Goal: Task Accomplishment & Management: Complete application form

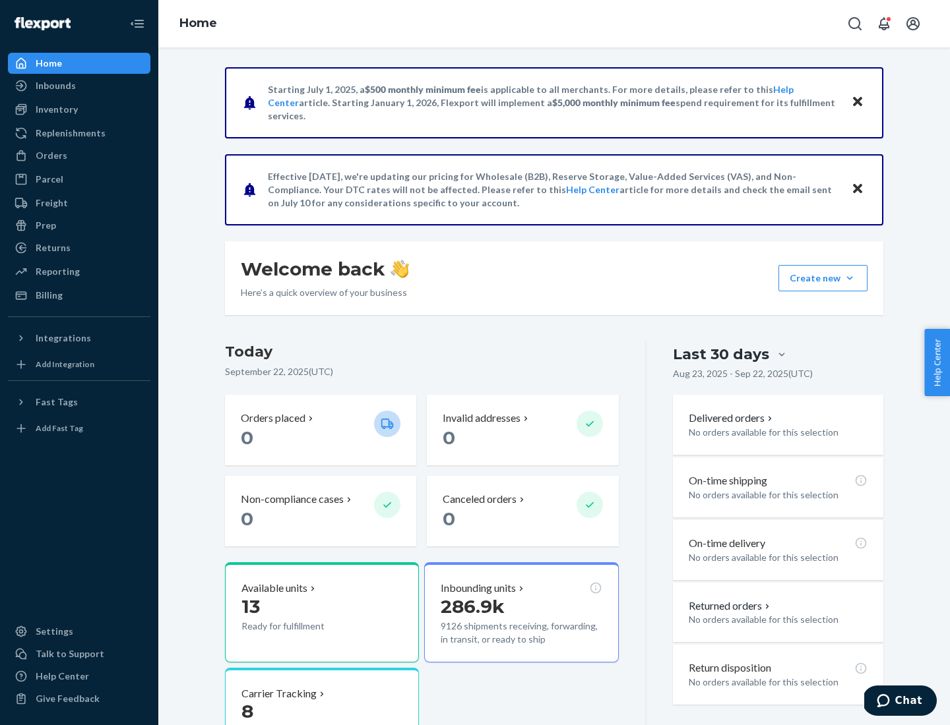
click at [849, 278] on button "Create new Create new inbound Create new order Create new product" at bounding box center [822, 278] width 89 height 26
click at [79, 86] on div "Inbounds" at bounding box center [79, 86] width 140 height 18
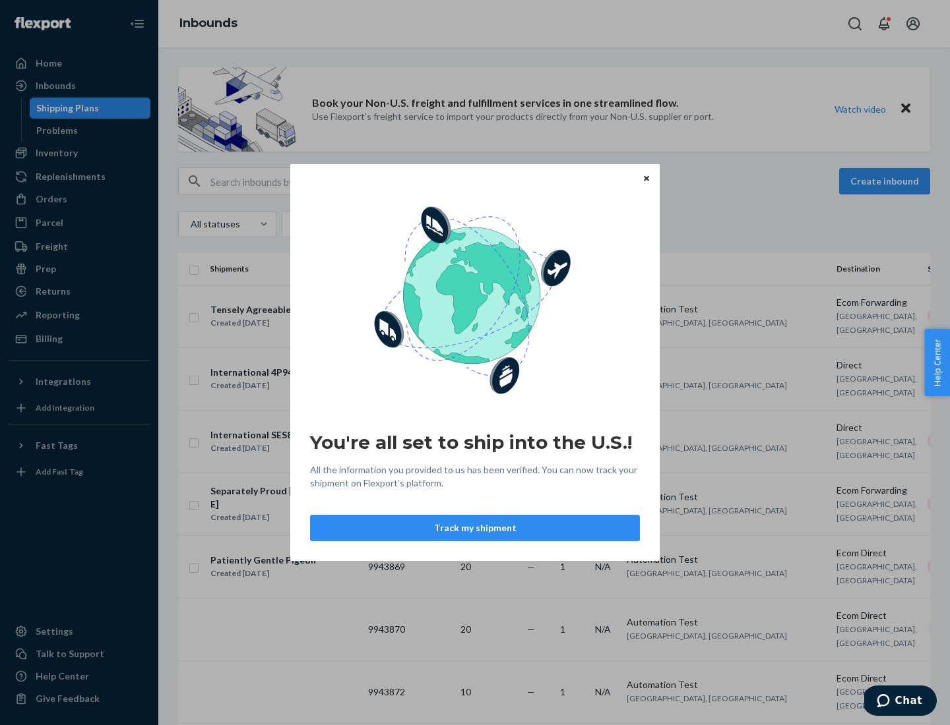
click at [646, 178] on icon "Close" at bounding box center [646, 177] width 5 height 5
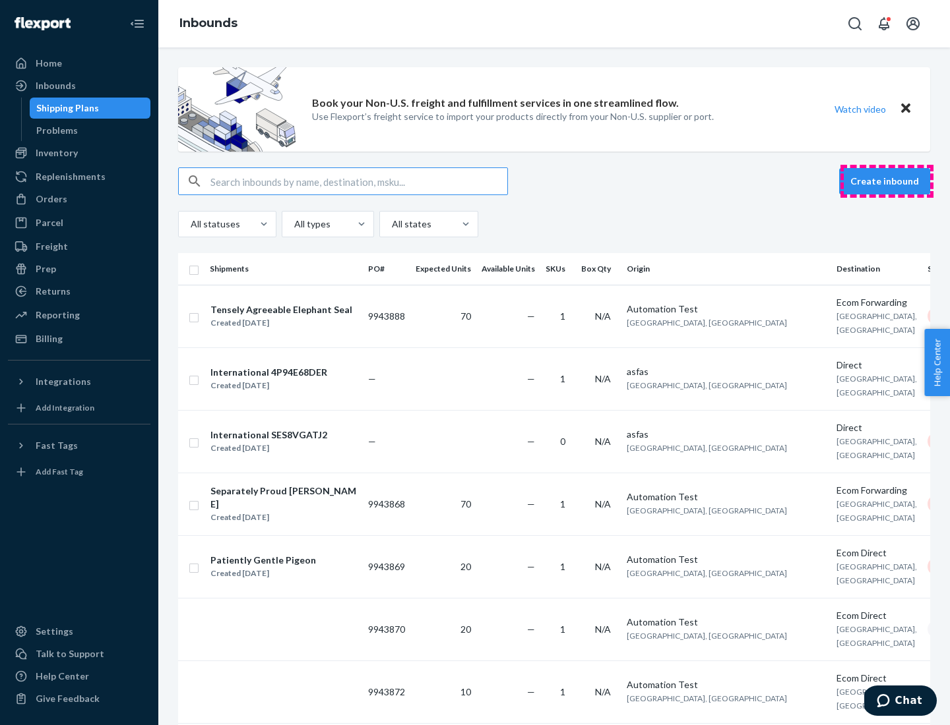
click at [886, 181] on button "Create inbound" at bounding box center [884, 181] width 91 height 26
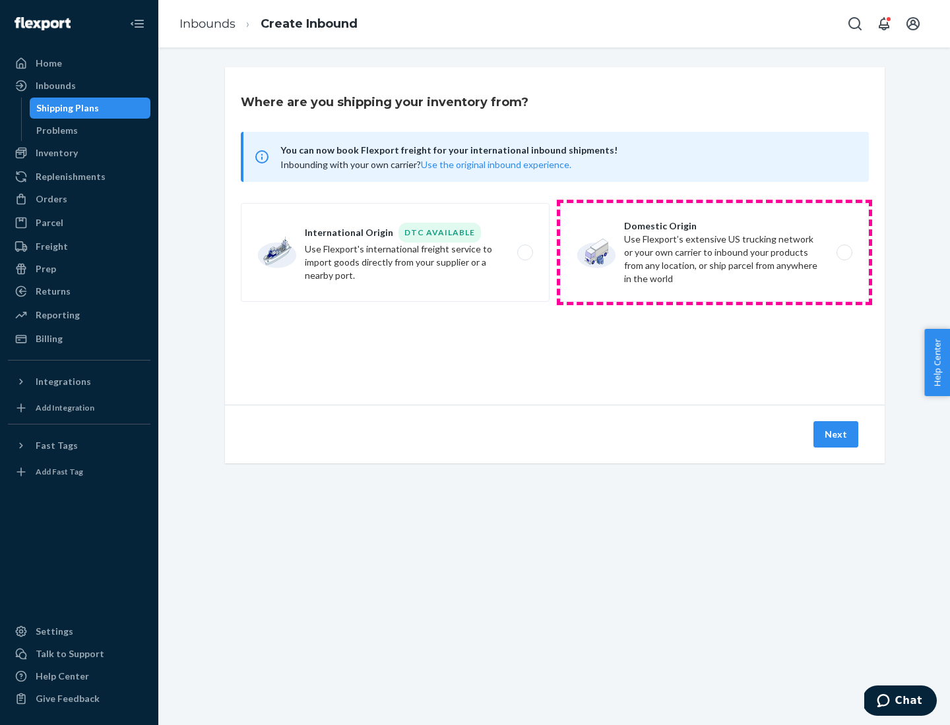
click at [714, 253] on label "Domestic Origin Use Flexport’s extensive US trucking network or your own carrie…" at bounding box center [714, 252] width 309 height 99
click at [843, 253] on input "Domestic Origin Use Flexport’s extensive US trucking network or your own carrie…" at bounding box center [847, 253] width 9 height 9
radio input "true"
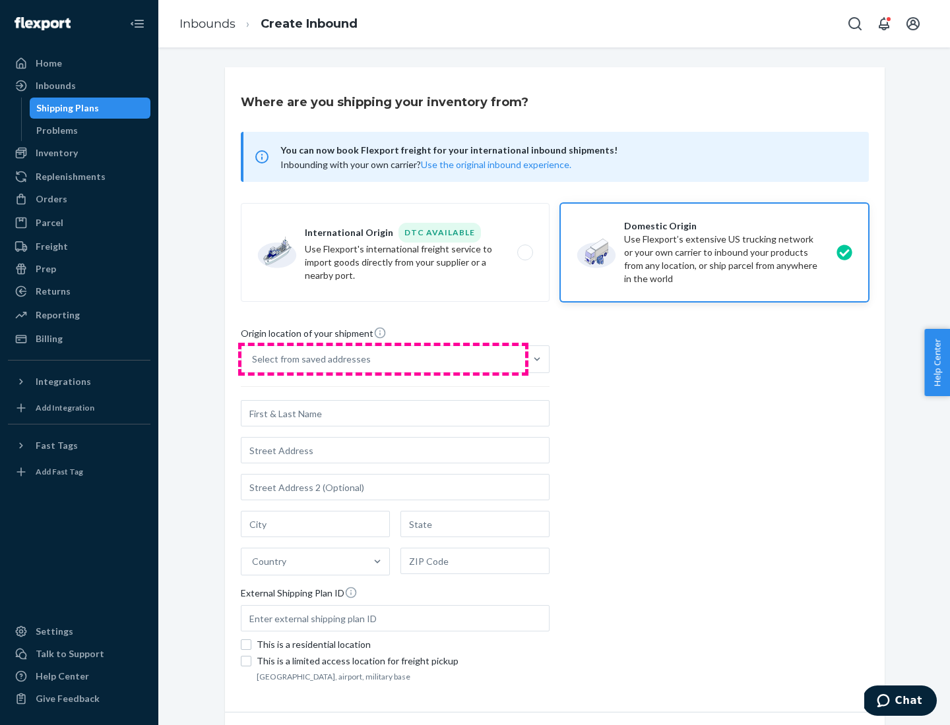
click at [383, 359] on div "Select from saved addresses" at bounding box center [383, 359] width 284 height 26
click at [253, 359] on input "Select from saved addresses" at bounding box center [252, 359] width 1 height 13
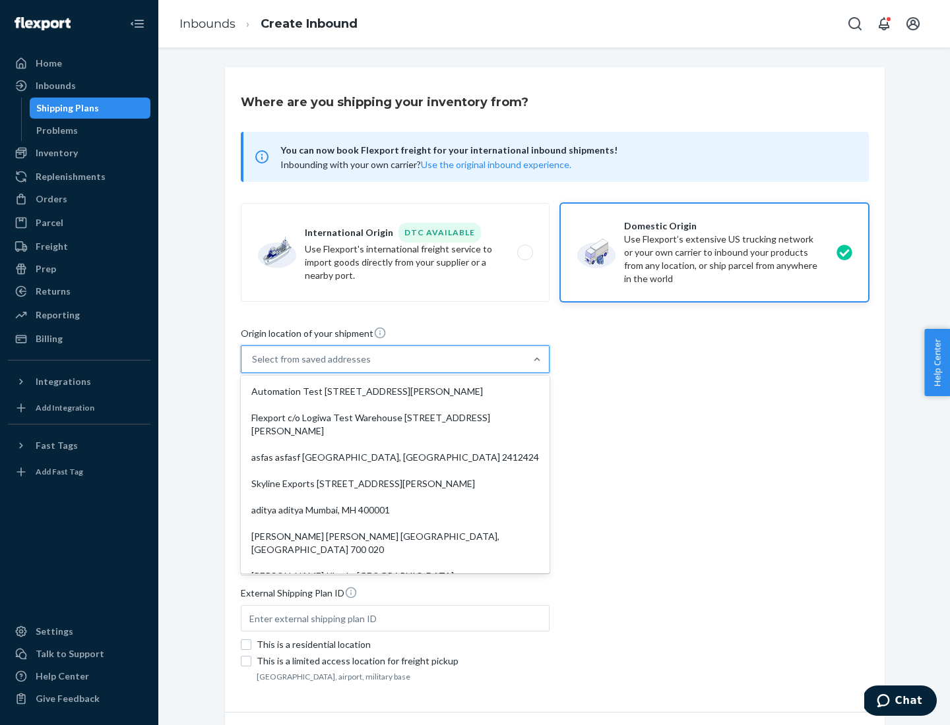
scroll to position [5, 0]
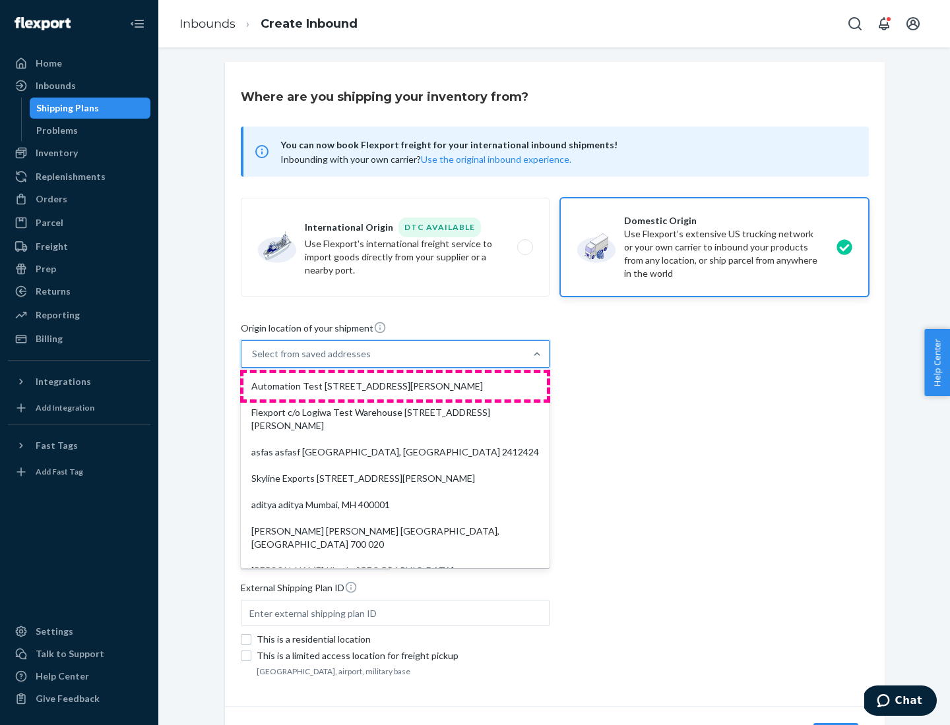
click at [395, 386] on div "Automation Test [STREET_ADDRESS][PERSON_NAME]" at bounding box center [394, 386] width 303 height 26
click at [253, 361] on input "option Automation Test [STREET_ADDRESS][PERSON_NAME]. 9 results available. Use …" at bounding box center [252, 354] width 1 height 13
type input "Automation Test"
type input "9th Floor"
type input "[GEOGRAPHIC_DATA]"
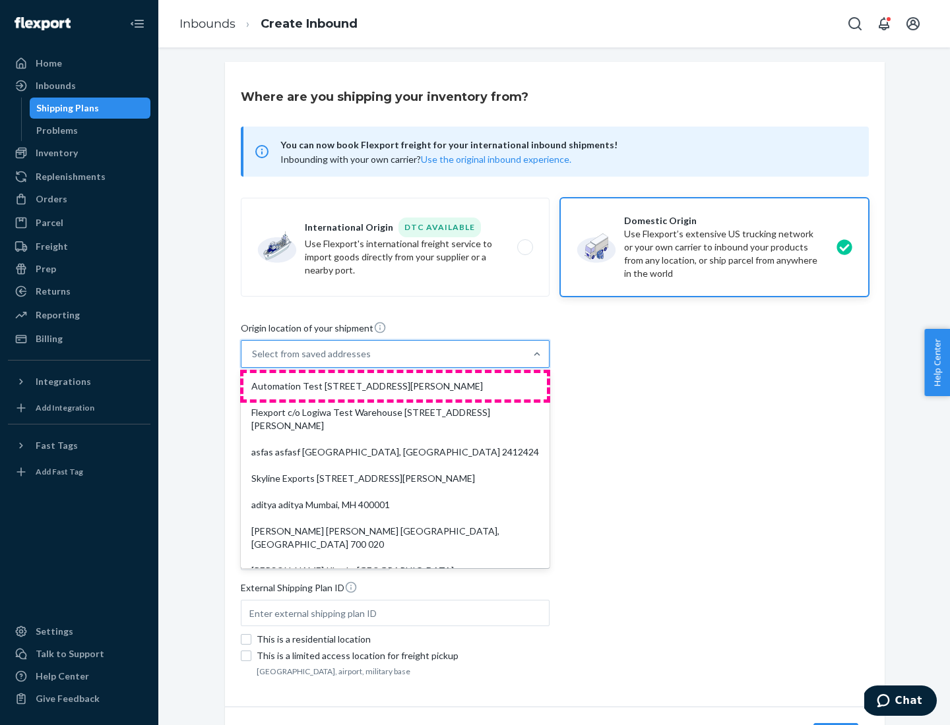
type input "CA"
type input "94104"
type input "[STREET_ADDRESS][PERSON_NAME]"
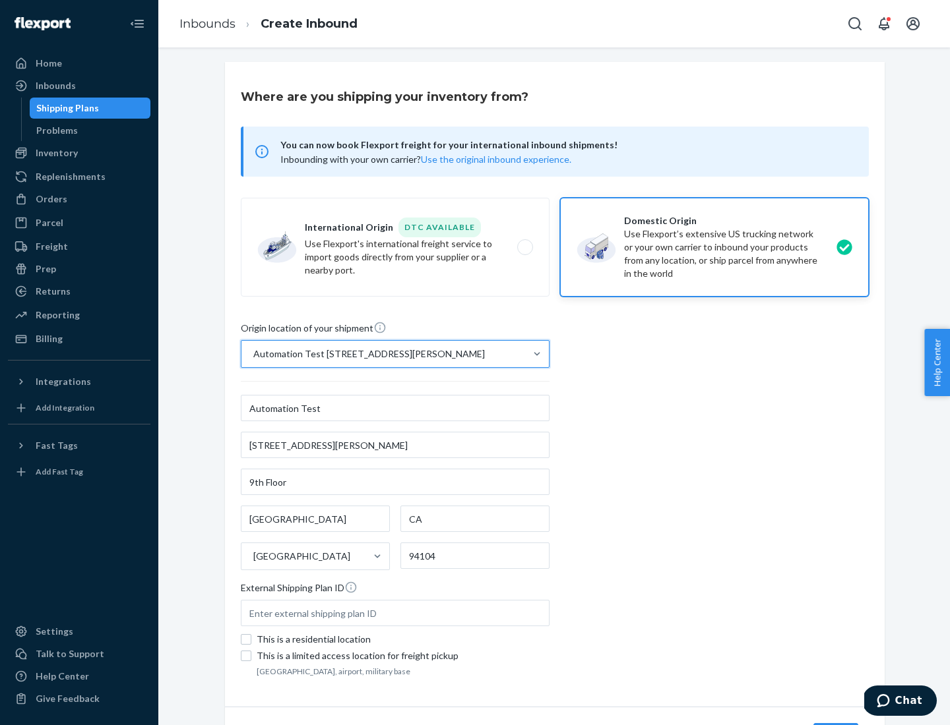
scroll to position [77, 0]
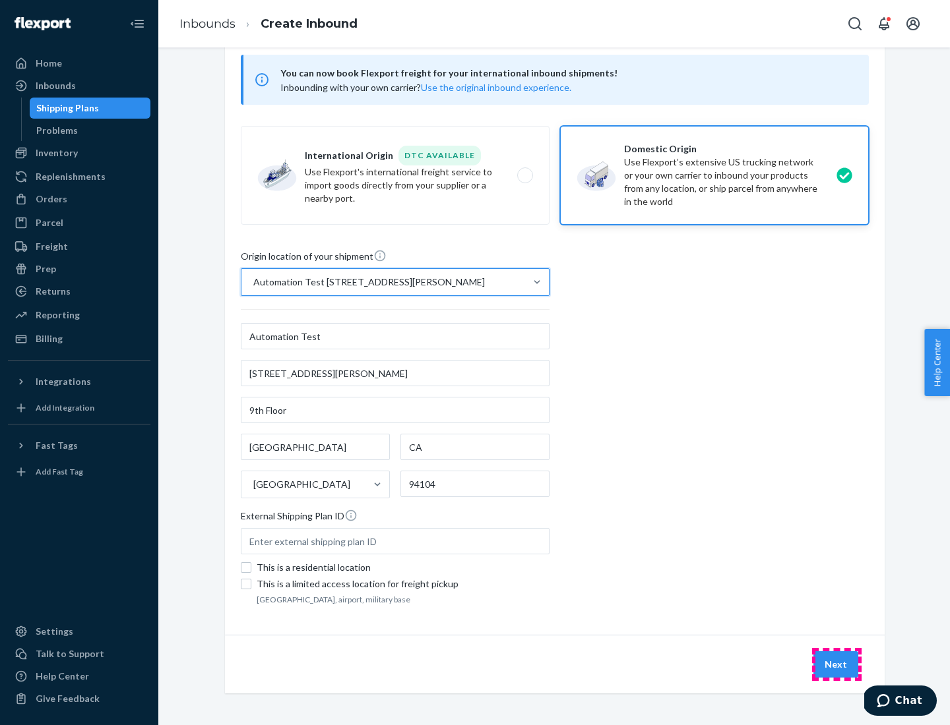
click at [836, 665] on button "Next" at bounding box center [835, 665] width 45 height 26
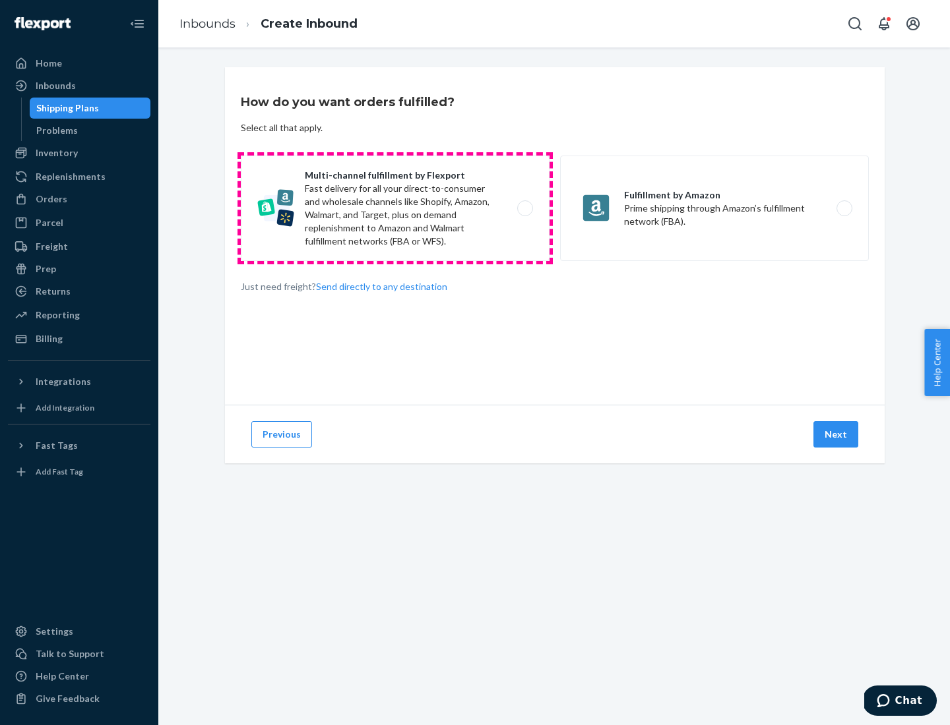
click at [395, 208] on label "Multi-channel fulfillment by Flexport Fast delivery for all your direct-to-cons…" at bounding box center [395, 209] width 309 height 106
click at [524, 208] on input "Multi-channel fulfillment by Flexport Fast delivery for all your direct-to-cons…" at bounding box center [528, 208] width 9 height 9
radio input "true"
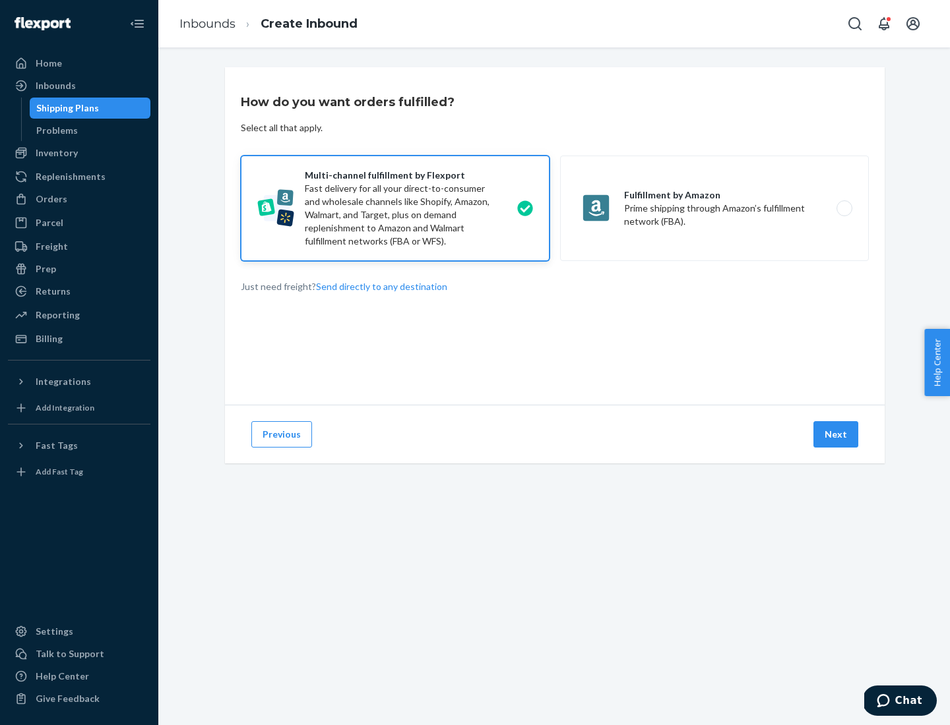
click at [836, 435] on button "Next" at bounding box center [835, 434] width 45 height 26
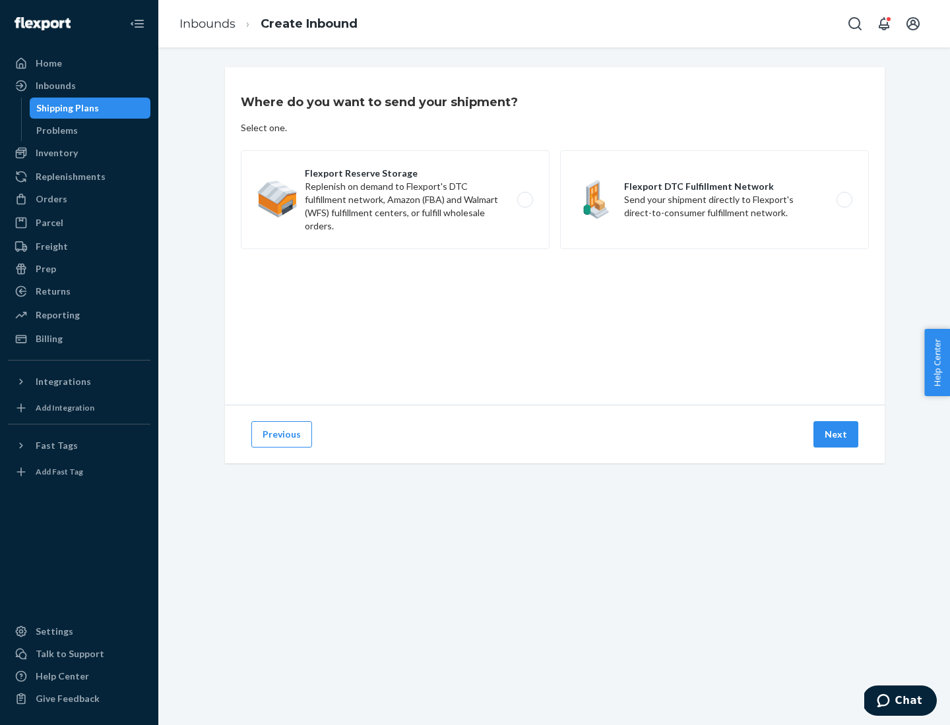
click at [395, 200] on label "Flexport Reserve Storage Replenish on demand to Flexport's DTC fulfillment netw…" at bounding box center [395, 199] width 309 height 99
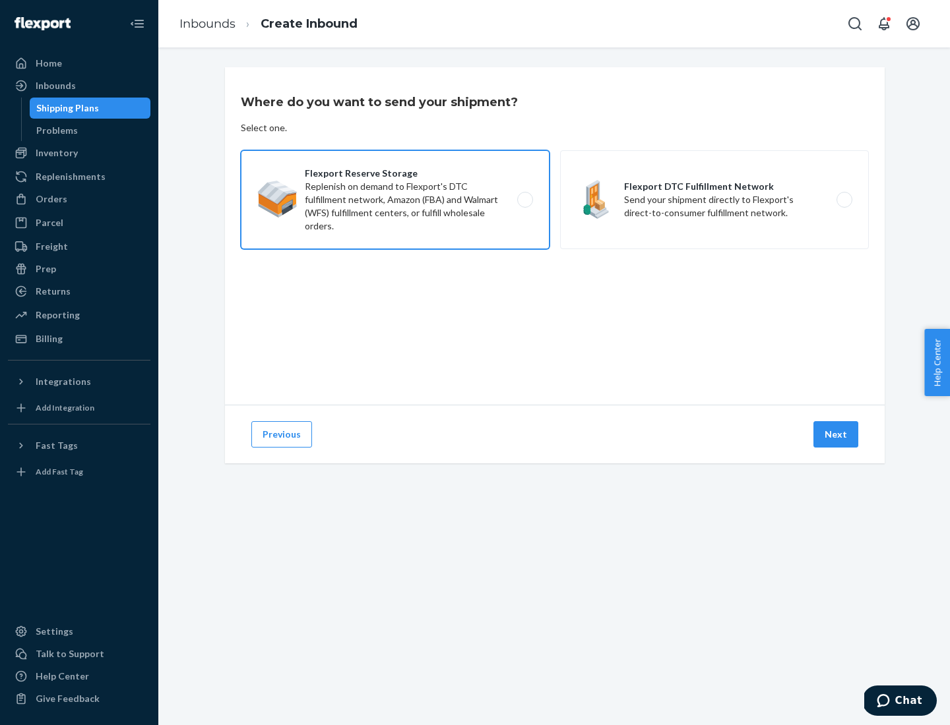
click at [524, 200] on input "Flexport Reserve Storage Replenish on demand to Flexport's DTC fulfillment netw…" at bounding box center [528, 200] width 9 height 9
radio input "true"
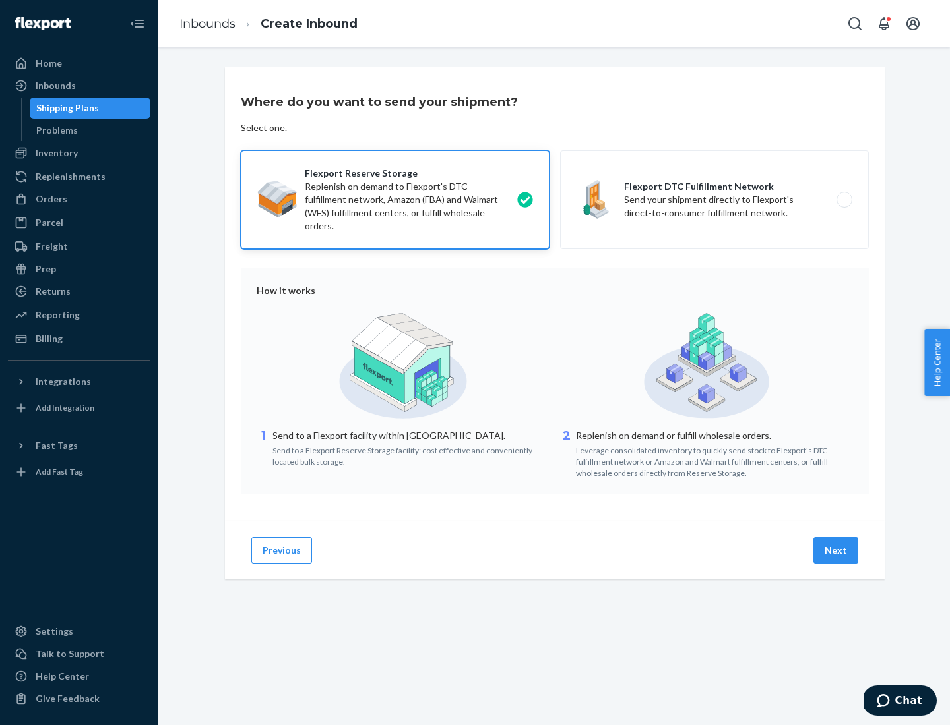
click at [836, 551] on button "Next" at bounding box center [835, 550] width 45 height 26
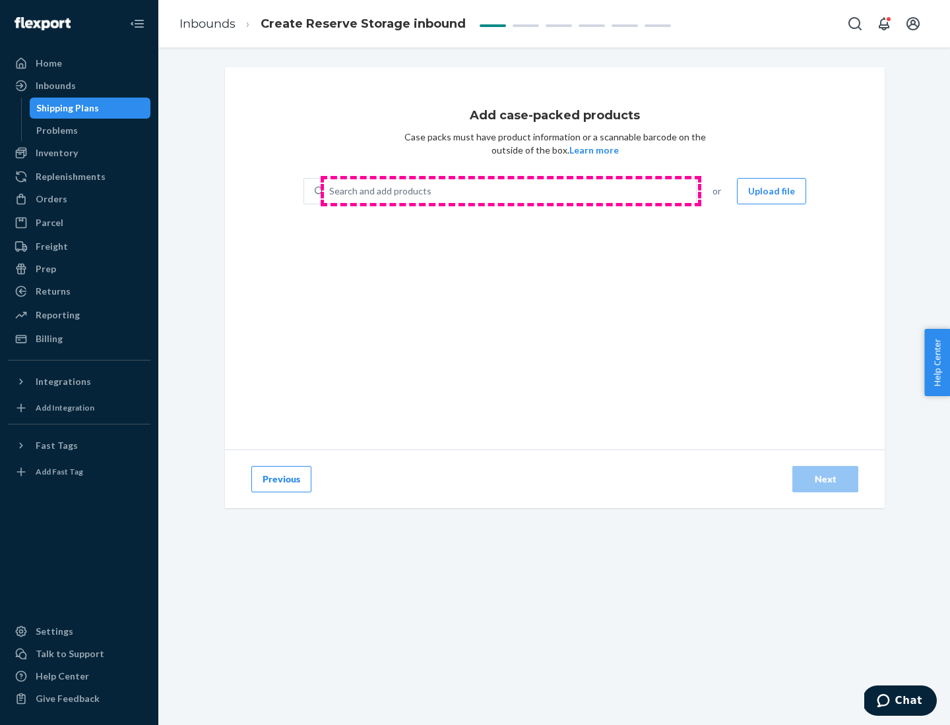
click at [510, 191] on div "Search and add products" at bounding box center [510, 191] width 372 height 24
click at [330, 191] on input "Search and add products" at bounding box center [329, 191] width 1 height 13
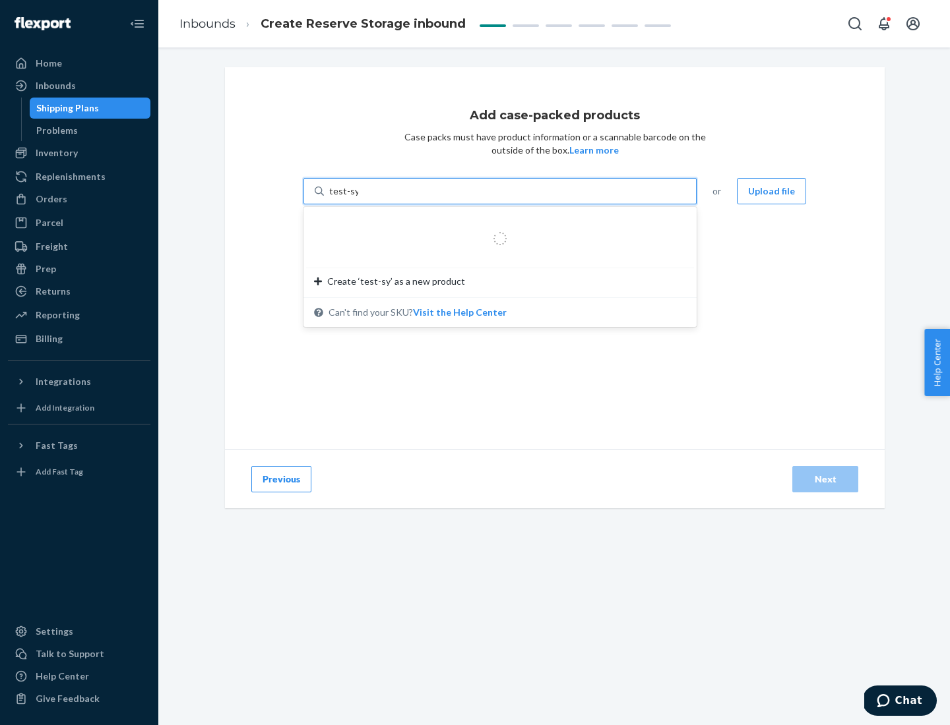
type input "test-syn"
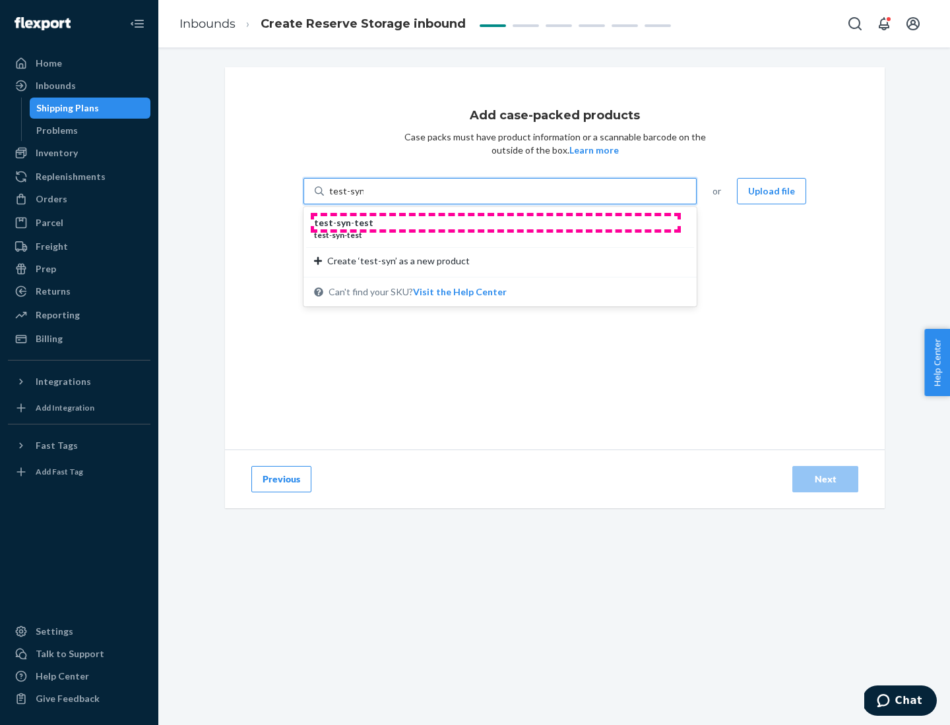
click at [495, 223] on div "test - syn - test" at bounding box center [494, 222] width 361 height 13
click at [363, 198] on input "test-syn" at bounding box center [346, 191] width 34 height 13
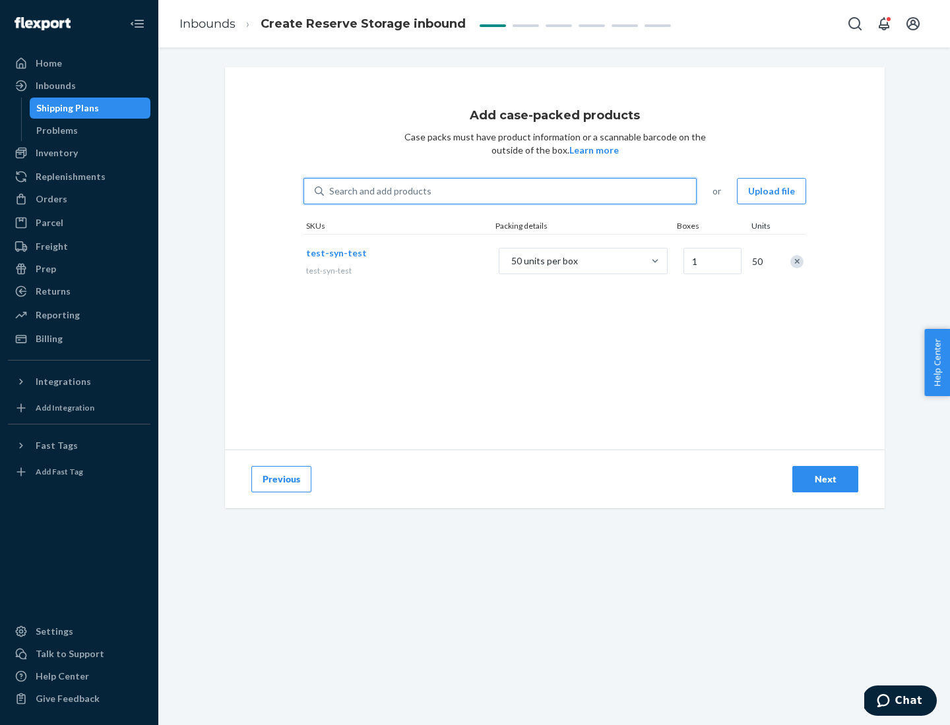
type input "1"
click at [825, 479] on div "Next" at bounding box center [825, 479] width 44 height 13
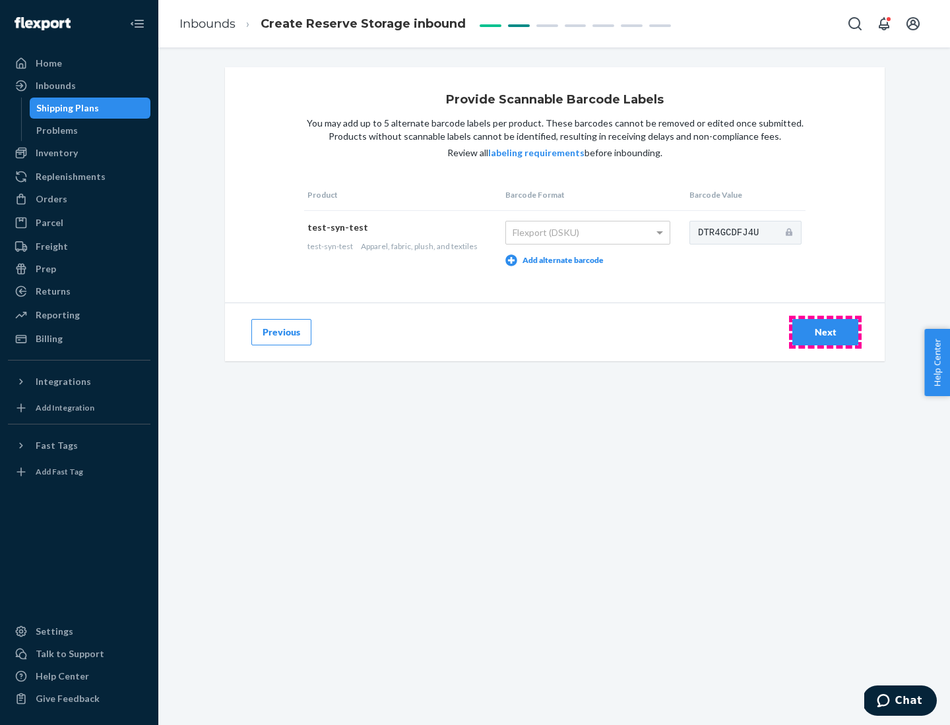
click at [825, 332] on div "Next" at bounding box center [825, 332] width 44 height 13
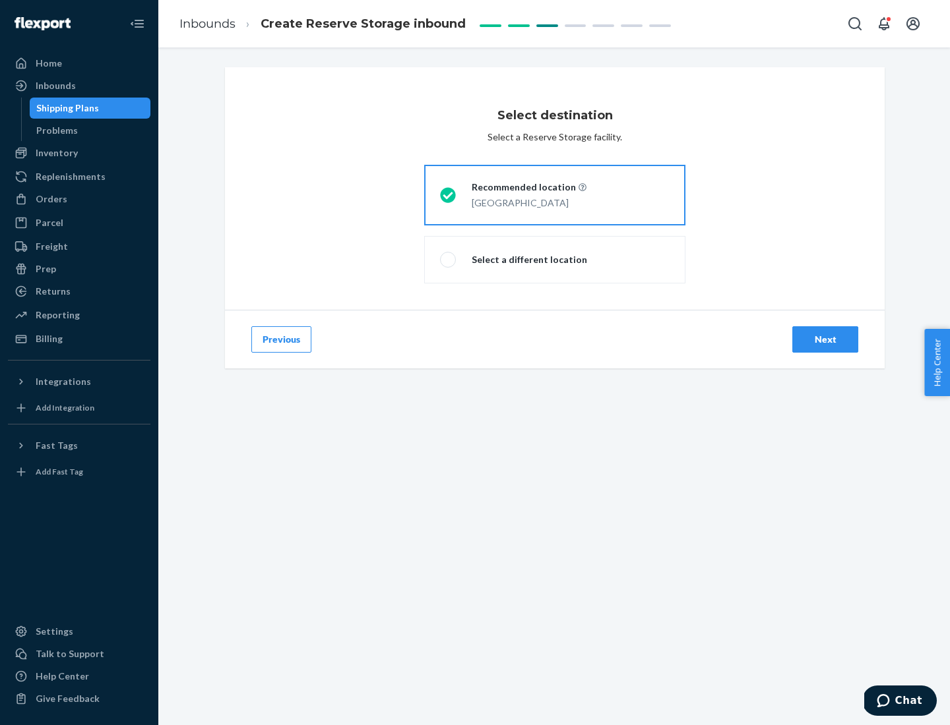
click at [825, 340] on div "Next" at bounding box center [825, 339] width 44 height 13
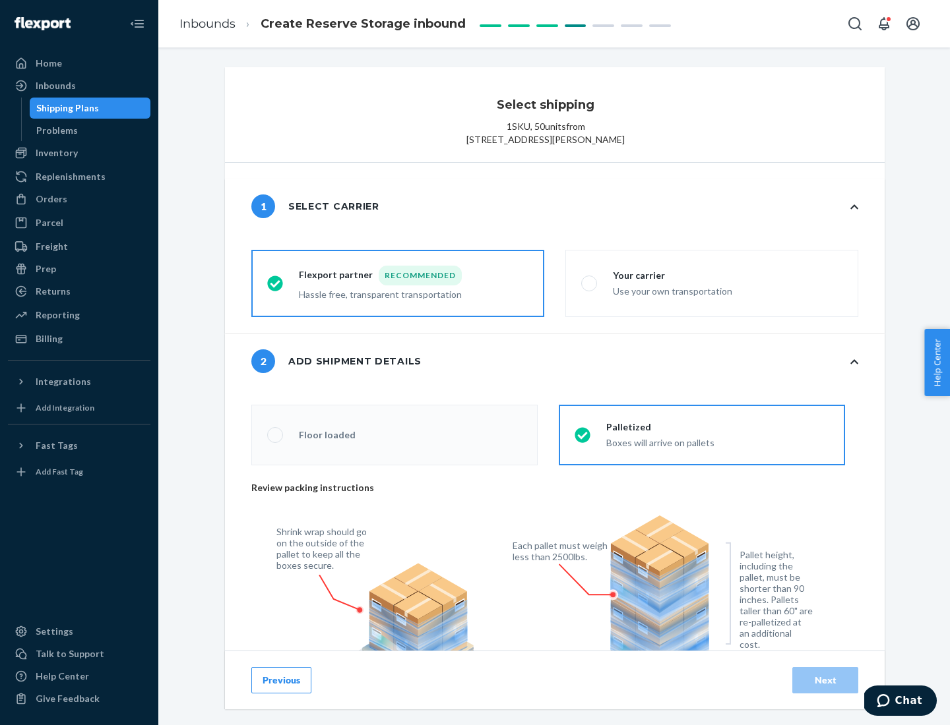
radio input "false"
type input "1"
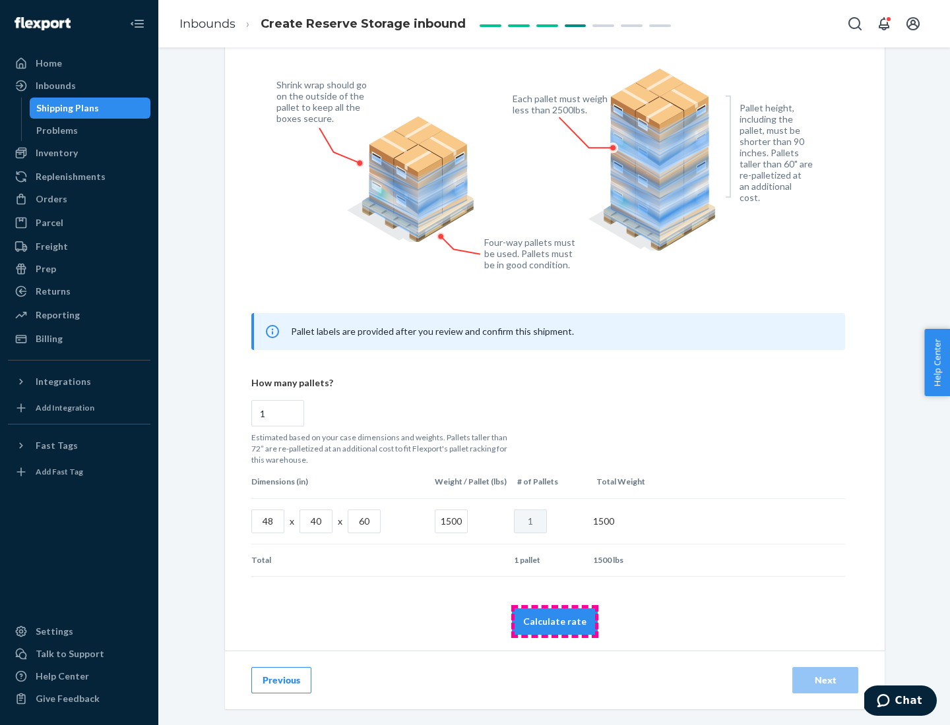
click at [555, 621] on button "Calculate rate" at bounding box center [555, 622] width 86 height 26
radio input "false"
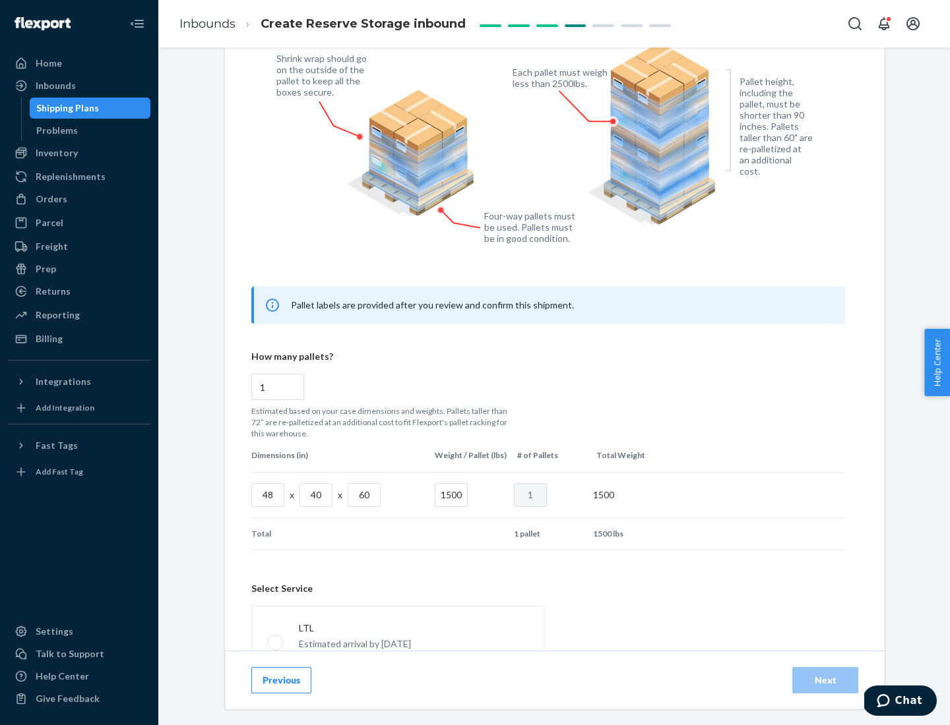
scroll to position [583, 0]
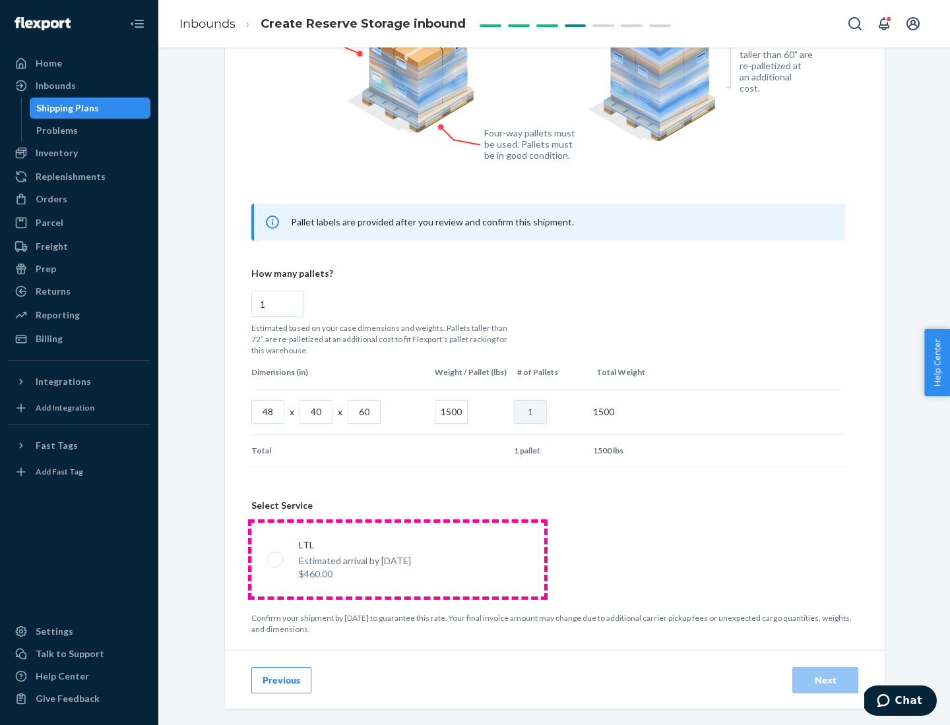
click at [397, 559] on p "Estimated arrival by [DATE]" at bounding box center [355, 561] width 112 height 13
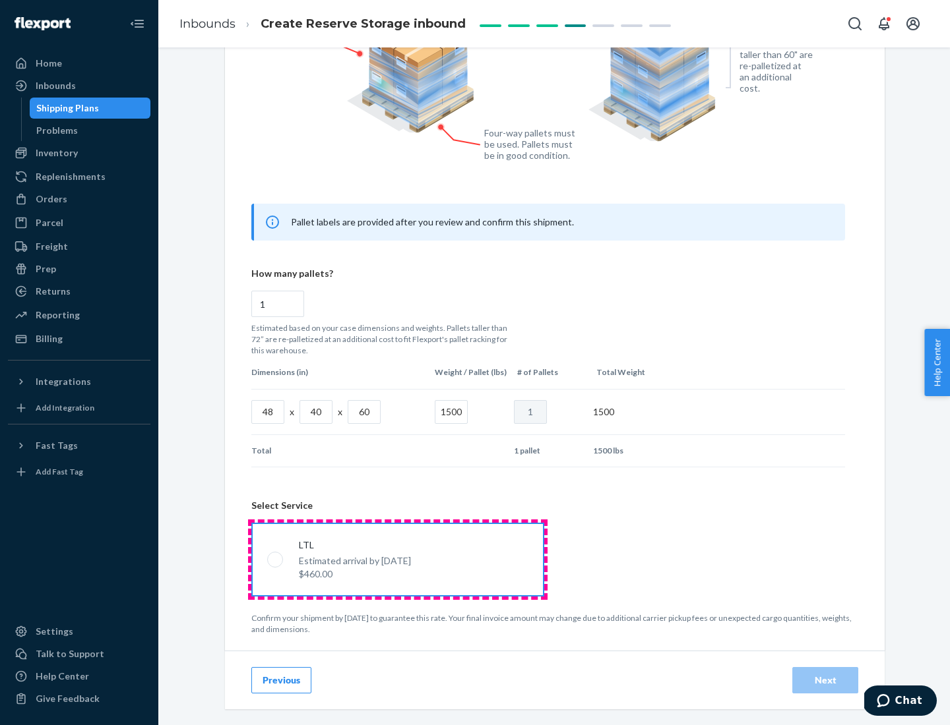
click at [276, 559] on input "LTL Estimated arrival by [DATE] $460.00" at bounding box center [271, 559] width 9 height 9
radio input "true"
radio input "false"
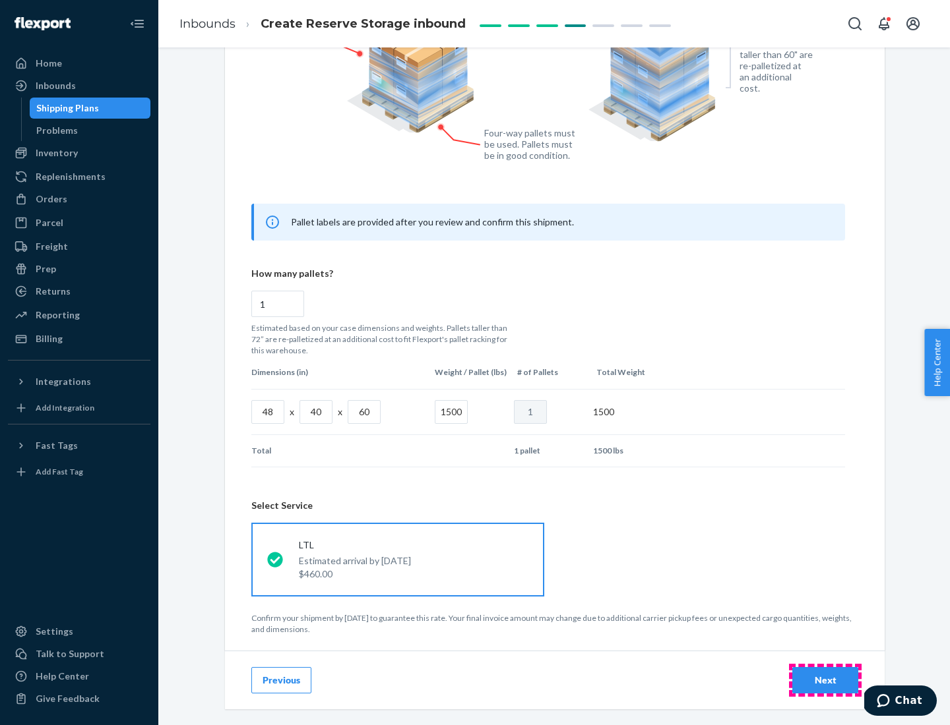
click at [825, 680] on div "Next" at bounding box center [825, 680] width 44 height 13
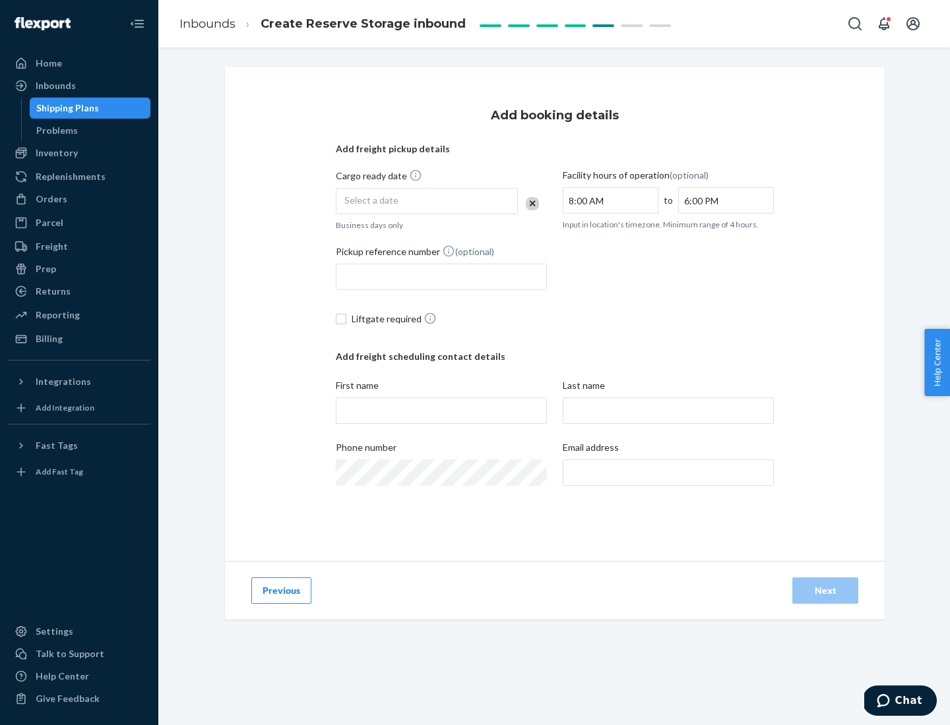
click at [427, 201] on div "Select a date" at bounding box center [427, 201] width 182 height 26
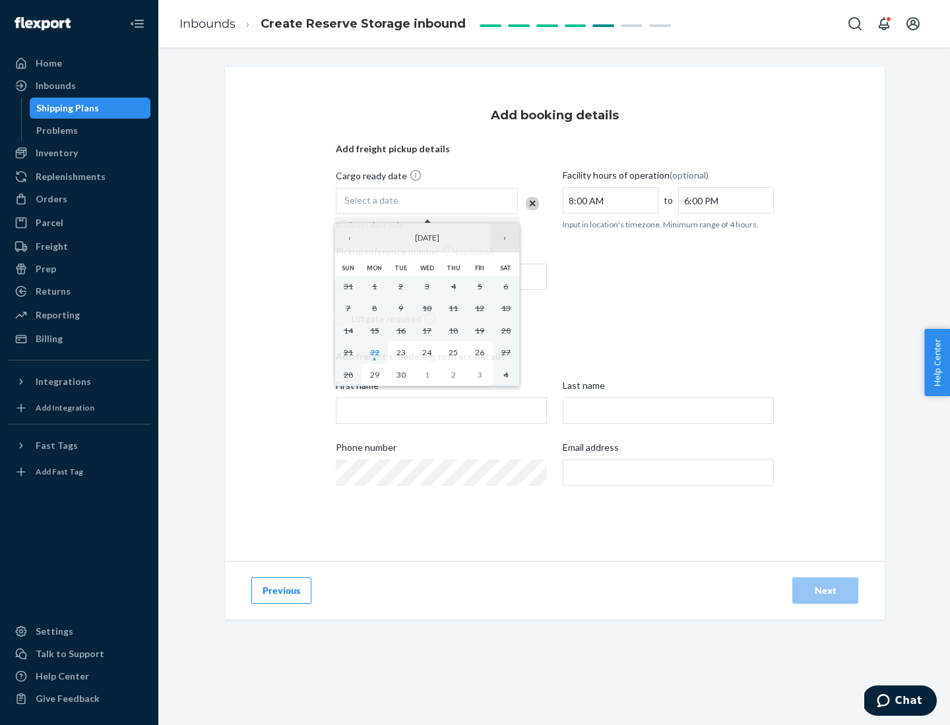
click at [505, 238] on button "›" at bounding box center [504, 238] width 29 height 29
click at [453, 352] on abbr "23" at bounding box center [452, 353] width 9 height 10
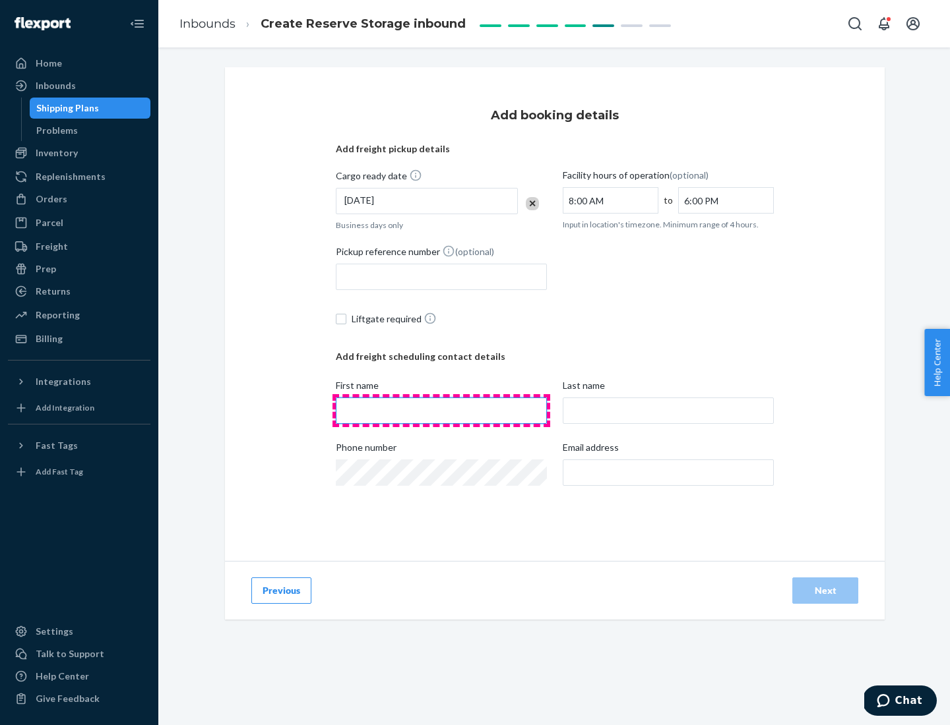
click at [441, 411] on input "First name" at bounding box center [441, 411] width 211 height 26
type input "[PERSON_NAME]"
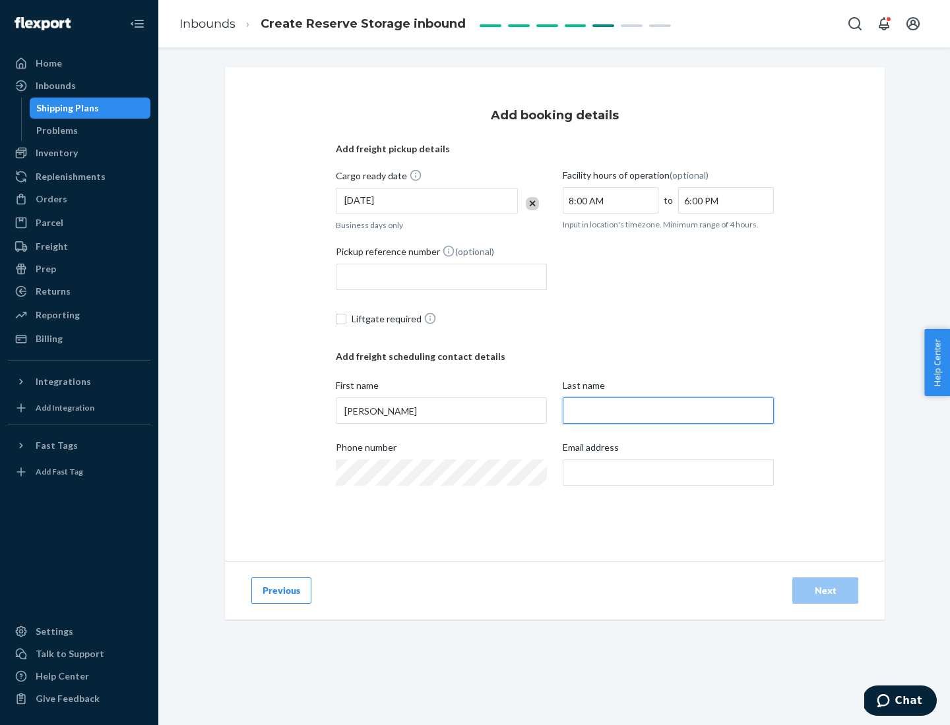
click at [668, 411] on input "Last name" at bounding box center [668, 411] width 211 height 26
type input "Doe"
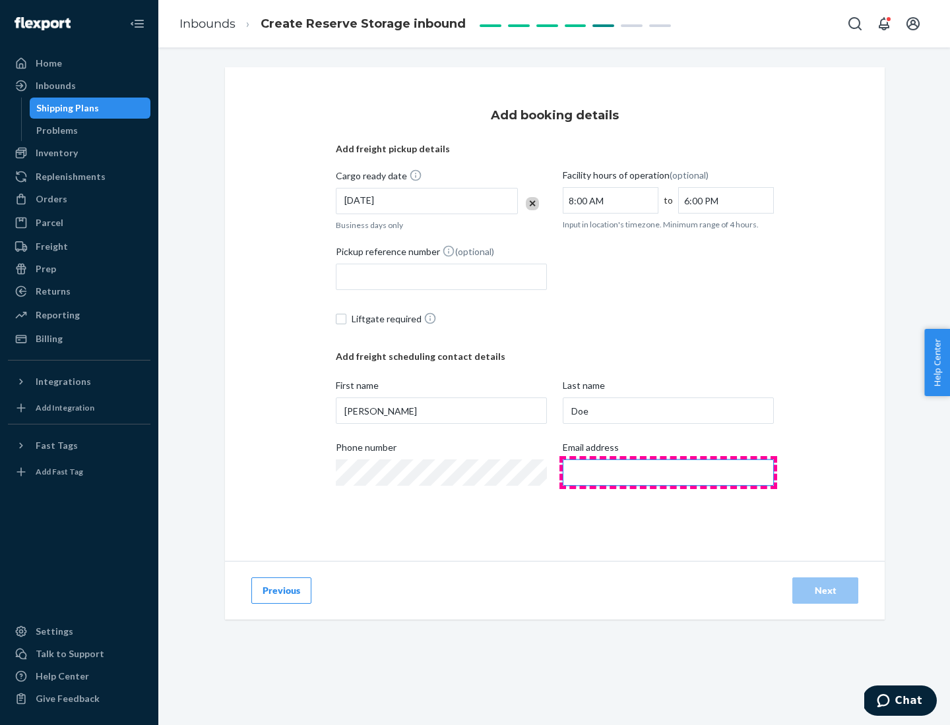
click at [668, 473] on input "Email address" at bounding box center [668, 473] width 211 height 26
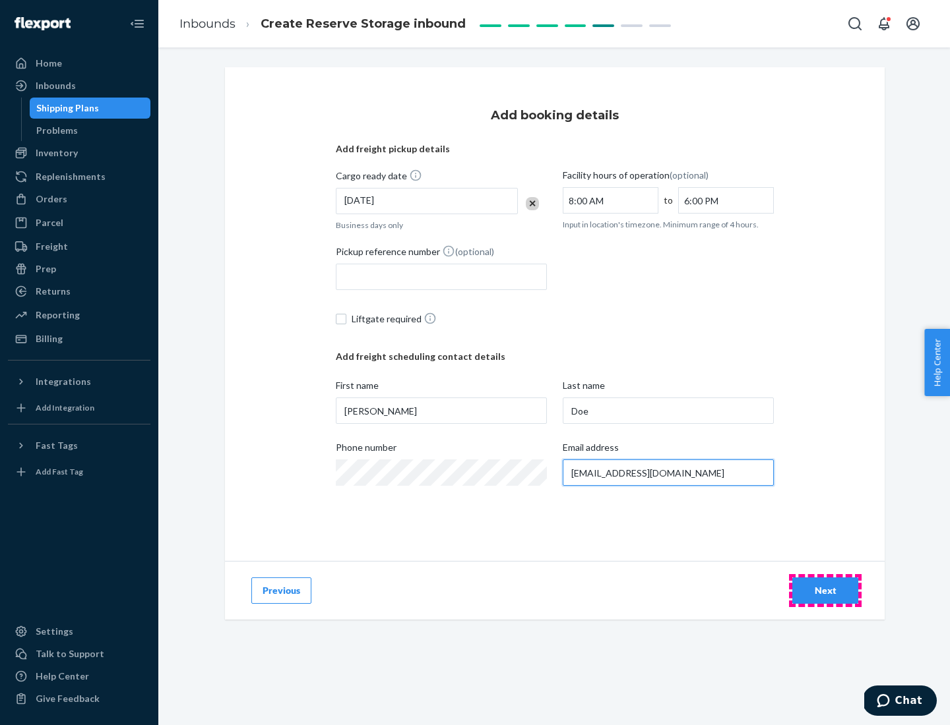
type input "[EMAIL_ADDRESS][DOMAIN_NAME]"
click at [825, 591] on div "Next" at bounding box center [825, 590] width 44 height 13
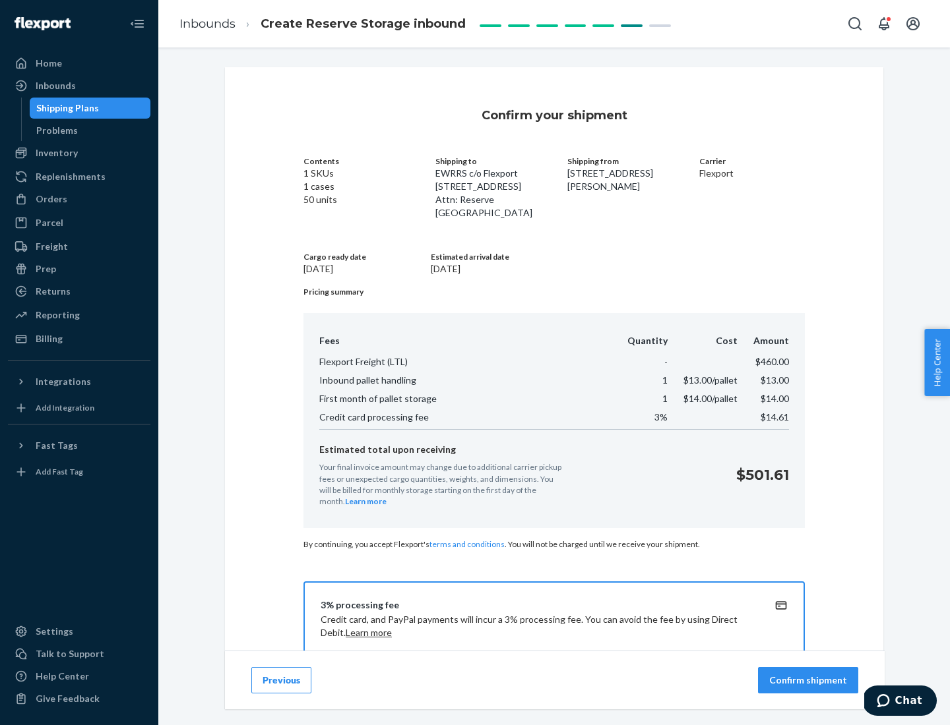
scroll to position [190, 0]
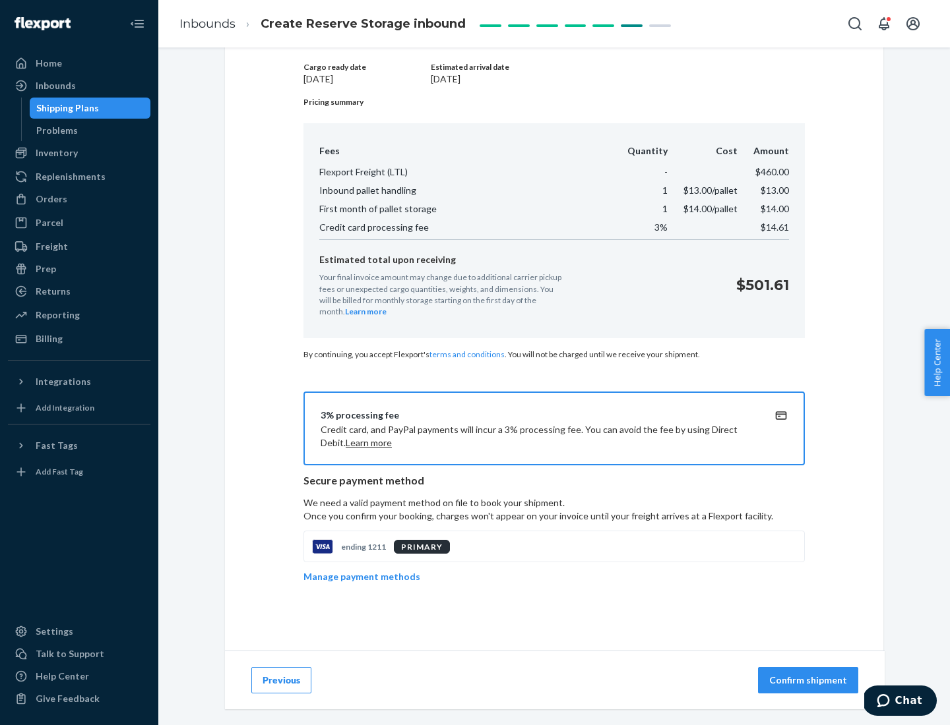
click at [809, 681] on p "Confirm shipment" at bounding box center [808, 680] width 78 height 13
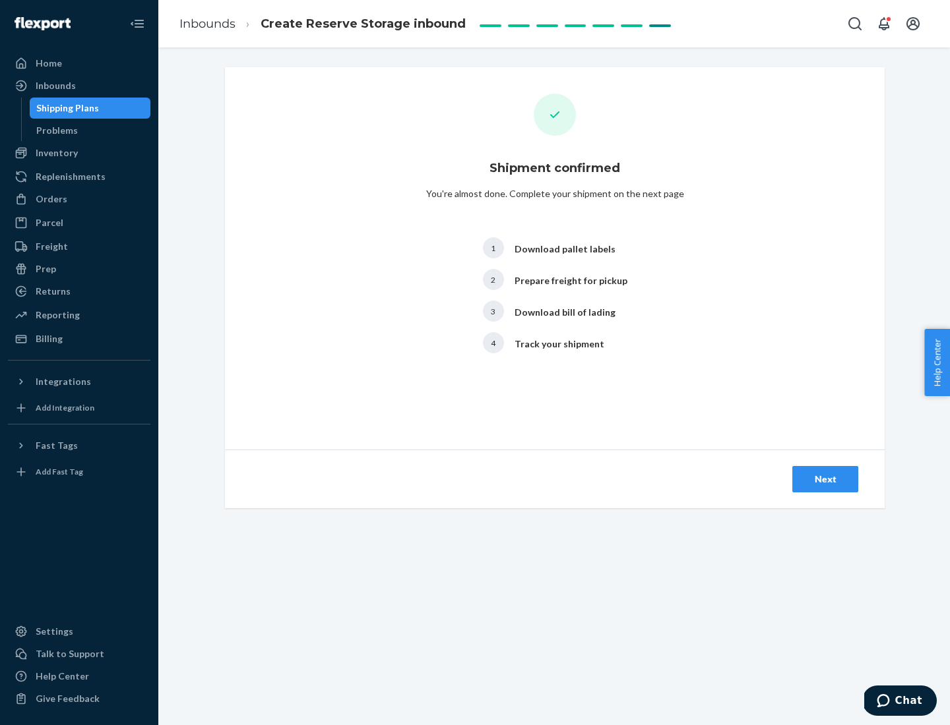
click at [825, 479] on div "Next" at bounding box center [825, 479] width 44 height 13
